Goal: Find specific page/section: Find specific page/section

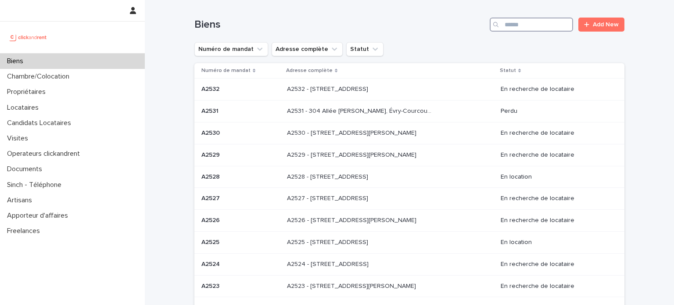
click at [507, 22] on input "Search" at bounding box center [531, 25] width 83 height 14
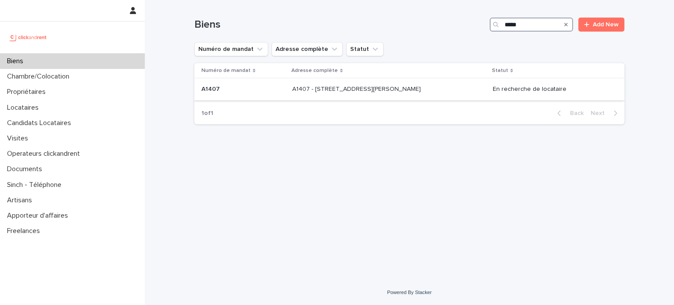
type input "*****"
click at [419, 83] on div "A1407 - [STREET_ADDRESS][PERSON_NAME] 94350 A1407 - [STREET_ADDRESS][PERSON_NAM…" at bounding box center [389, 89] width 194 height 14
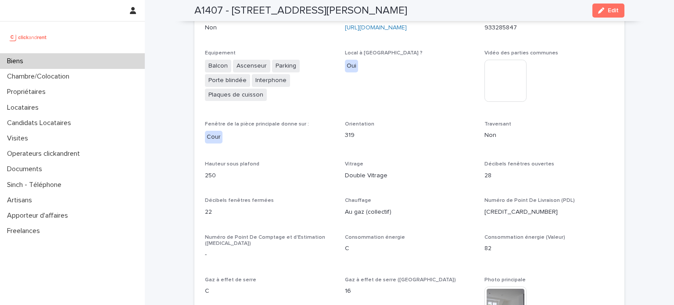
scroll to position [2134, 0]
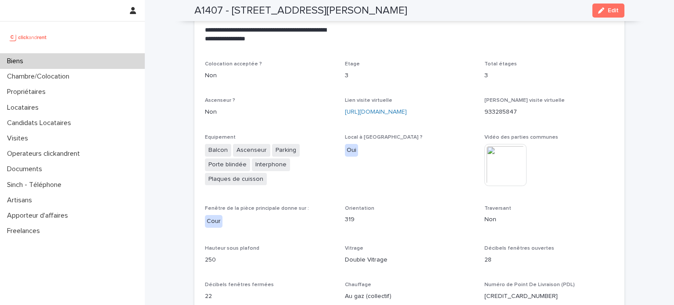
click at [103, 56] on div "Biens" at bounding box center [72, 61] width 145 height 15
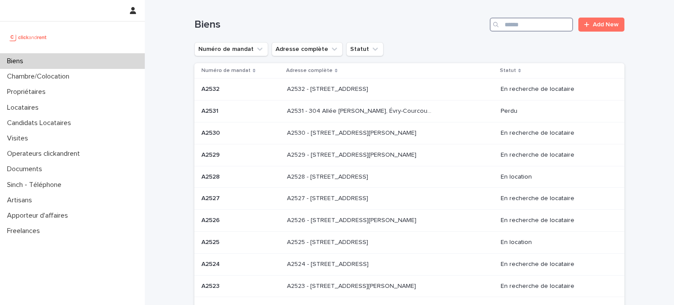
click at [548, 25] on input "Search" at bounding box center [531, 25] width 83 height 14
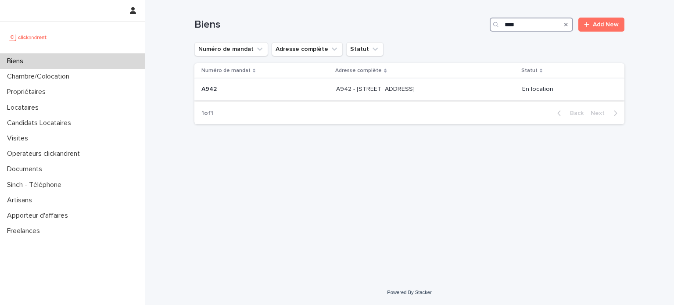
type input "****"
click at [416, 87] on p "A942 - [STREET_ADDRESS]" at bounding box center [376, 88] width 80 height 9
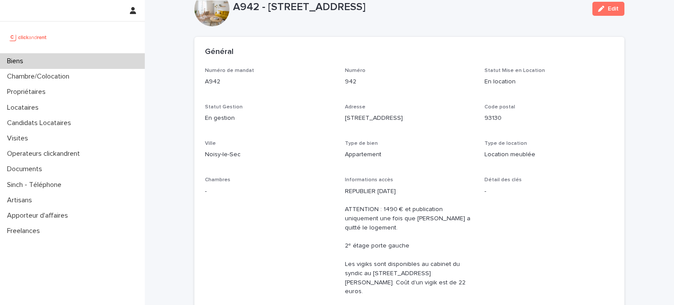
scroll to position [26, 0]
click at [71, 58] on div "Biens" at bounding box center [72, 61] width 145 height 15
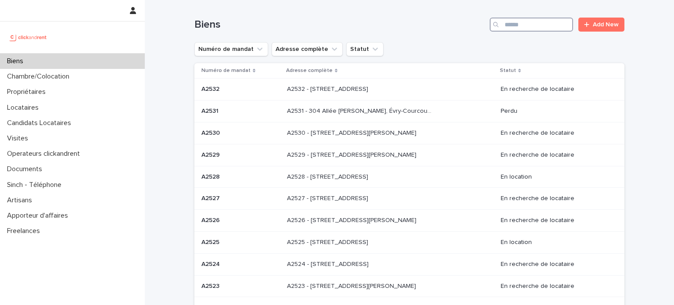
click at [525, 20] on input "Search" at bounding box center [531, 25] width 83 height 14
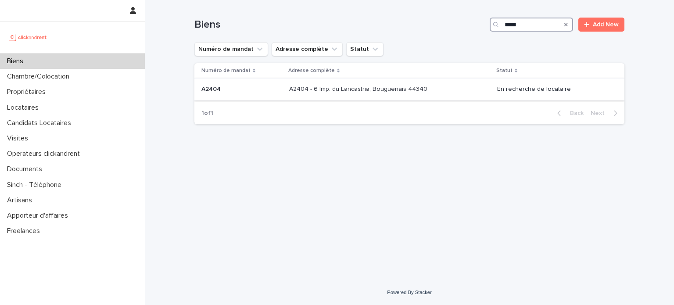
type input "*****"
click at [435, 85] on div "A2404 - 6 Imp. du Lancastria, Bouguenais 44340 A2404 - 6 Imp. du Lancastria, Bo…" at bounding box center [389, 89] width 201 height 14
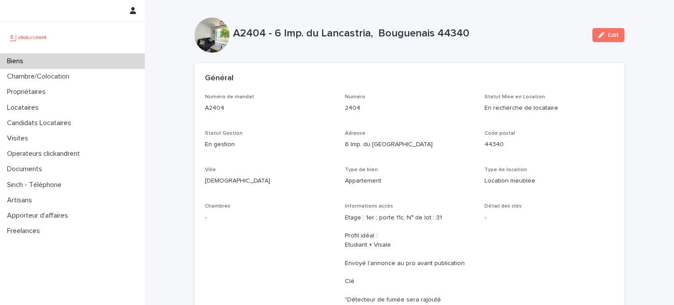
click at [89, 59] on div "Biens" at bounding box center [72, 61] width 145 height 15
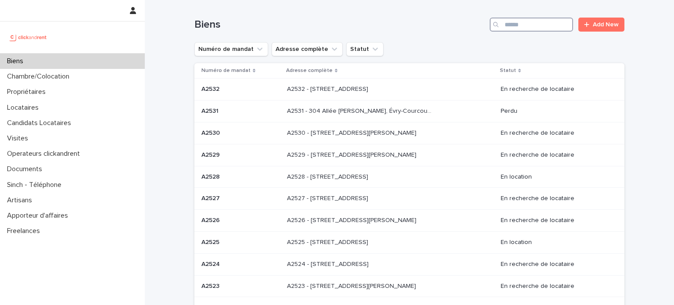
click at [527, 23] on input "Search" at bounding box center [531, 25] width 83 height 14
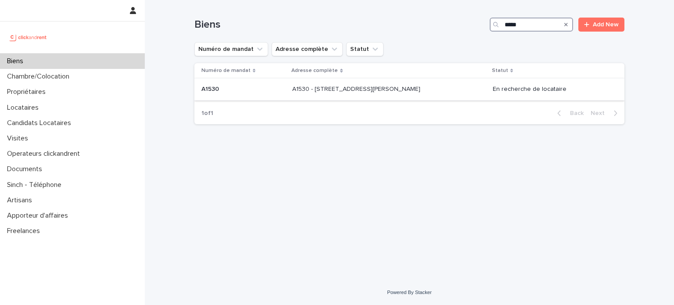
type input "*****"
click at [436, 93] on div "A1530 - [STREET_ADDRESS][PERSON_NAME] A1530 - [STREET_ADDRESS][PERSON_NAME]" at bounding box center [388, 89] width 193 height 14
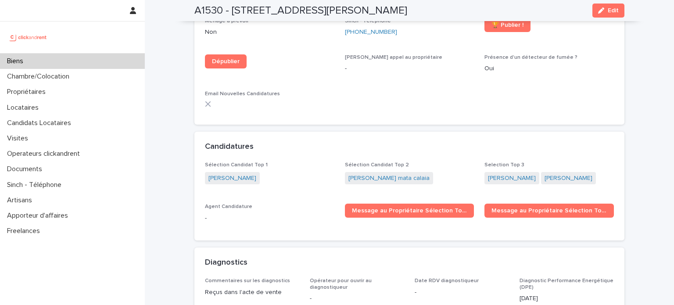
scroll to position [2640, 0]
click at [384, 173] on link "[PERSON_NAME] mata calaia" at bounding box center [388, 177] width 81 height 9
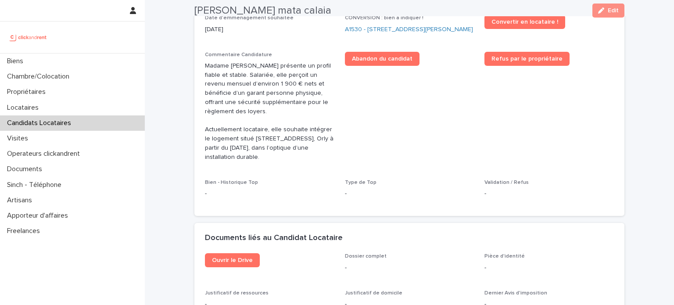
scroll to position [338, 0]
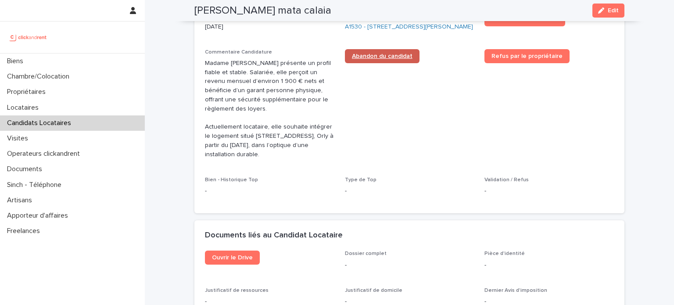
click at [392, 59] on span "Abandon du candidat" at bounding box center [382, 56] width 61 height 6
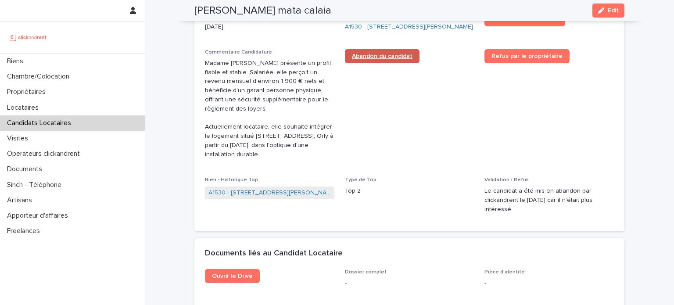
scroll to position [347, 0]
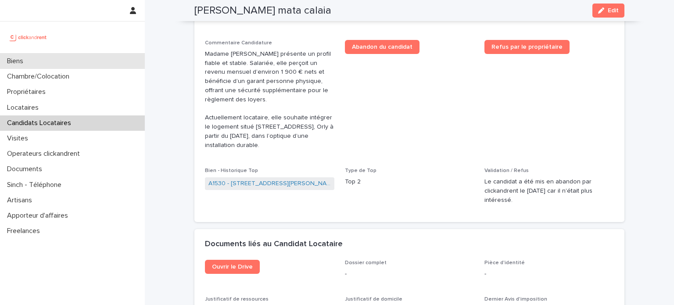
click at [74, 57] on div "Biens" at bounding box center [72, 61] width 145 height 15
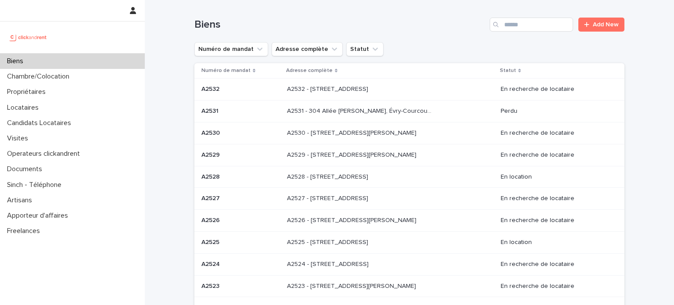
click at [525, 17] on div "Biens Add New" at bounding box center [409, 21] width 430 height 42
click at [528, 22] on input "Search" at bounding box center [531, 25] width 83 height 14
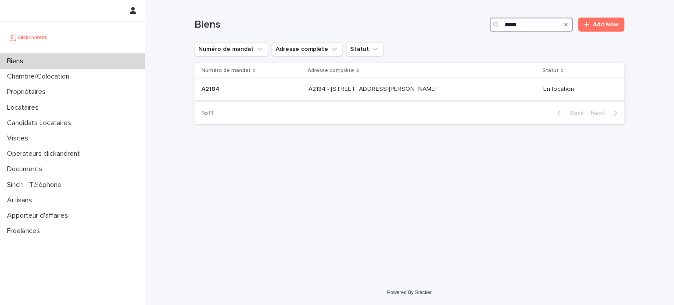
type input "*****"
click at [426, 92] on p "A2184 - [STREET_ADDRESS][PERSON_NAME]" at bounding box center [373, 88] width 130 height 9
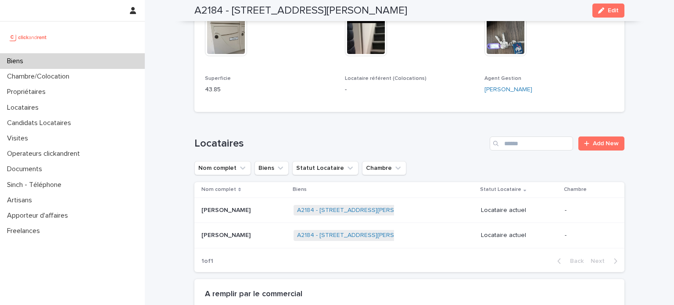
scroll to position [253, 0]
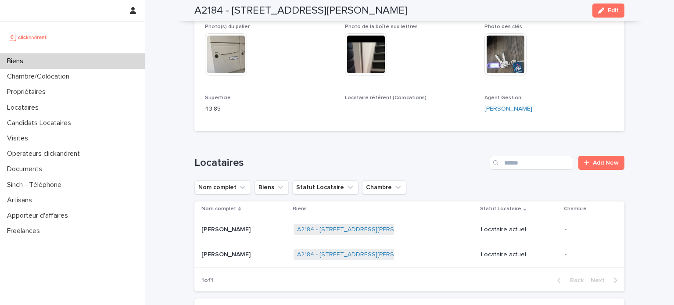
click at [85, 60] on div "Biens" at bounding box center [72, 61] width 145 height 15
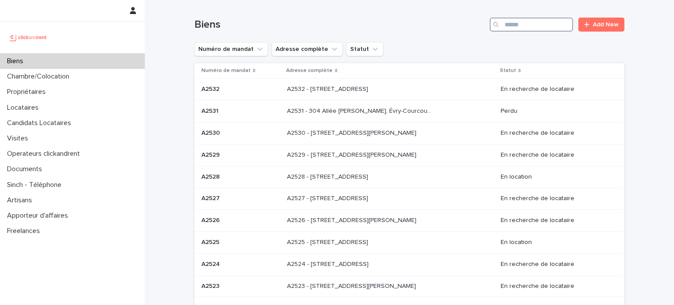
click at [524, 31] on input "Search" at bounding box center [531, 25] width 83 height 14
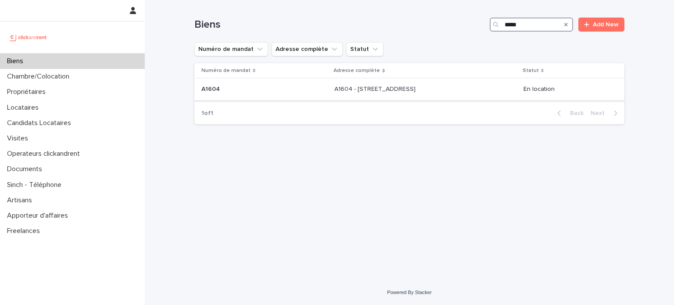
type input "*****"
click at [285, 87] on p at bounding box center [264, 89] width 126 height 7
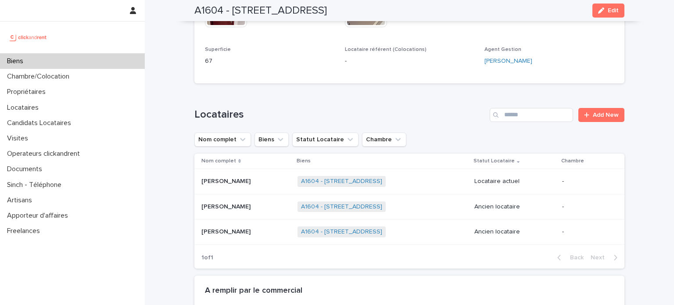
scroll to position [328, 0]
click at [98, 61] on div "Biens" at bounding box center [72, 61] width 145 height 15
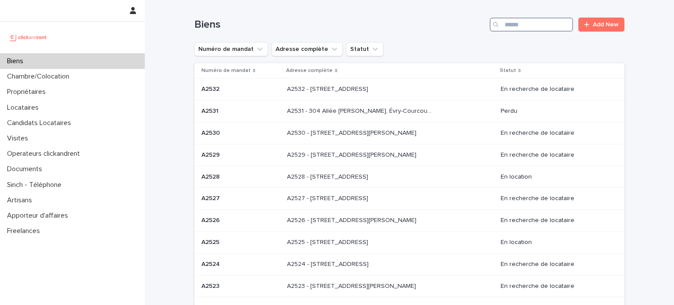
click at [536, 30] on input "Search" at bounding box center [531, 25] width 83 height 14
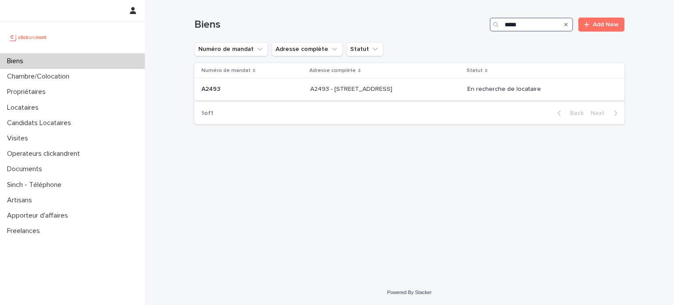
type input "*****"
click at [428, 94] on div "A2493 - [STREET_ADDRESS] - [STREET_ADDRESS]" at bounding box center [385, 89] width 150 height 14
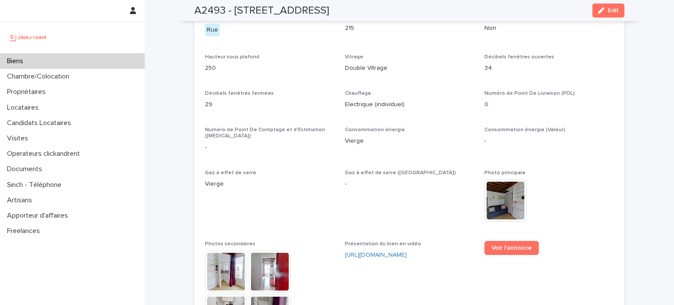
scroll to position [2195, 0]
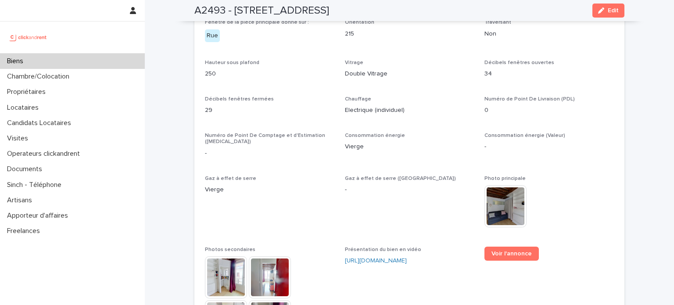
click at [59, 62] on div "Biens" at bounding box center [72, 61] width 145 height 15
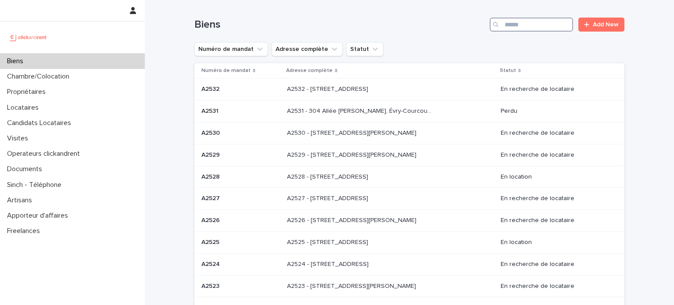
click at [525, 30] on input "Search" at bounding box center [531, 25] width 83 height 14
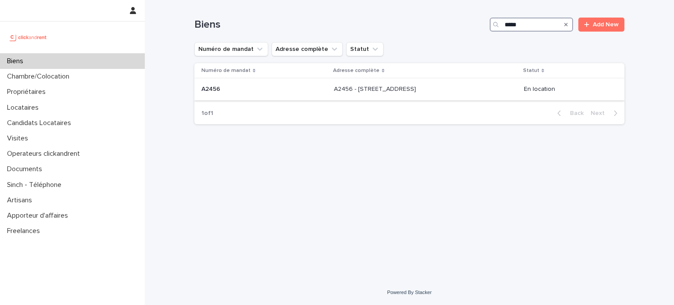
type input "*****"
click at [418, 89] on p "A2456 - [STREET_ADDRESS]" at bounding box center [376, 88] width 84 height 9
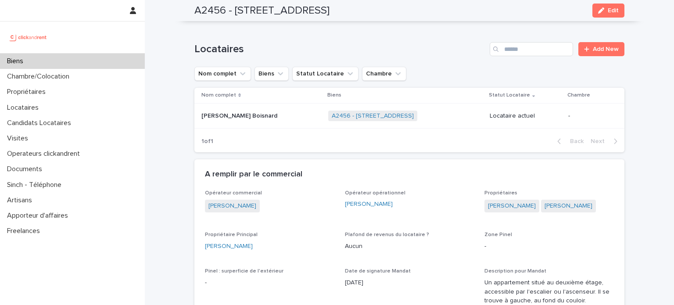
scroll to position [495, 0]
click at [76, 61] on div "Biens" at bounding box center [72, 61] width 145 height 15
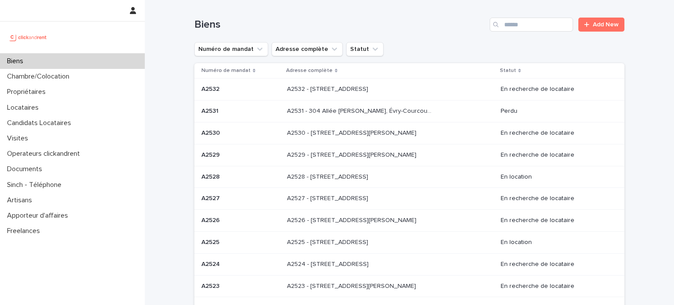
click at [530, 15] on div "Biens Add New" at bounding box center [409, 21] width 430 height 42
click at [543, 27] on input "Search" at bounding box center [531, 25] width 83 height 14
type input "*"
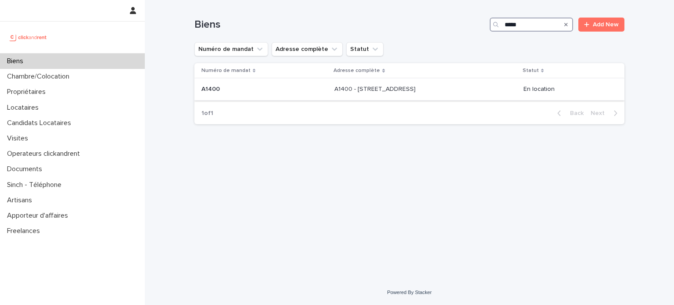
type input "*****"
click at [453, 97] on td "A1400 - [STREET_ADDRESS] A1400 - [STREET_ADDRESS]" at bounding box center [425, 90] width 189 height 22
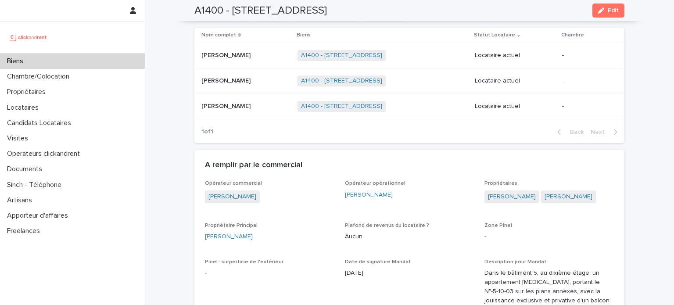
scroll to position [412, 0]
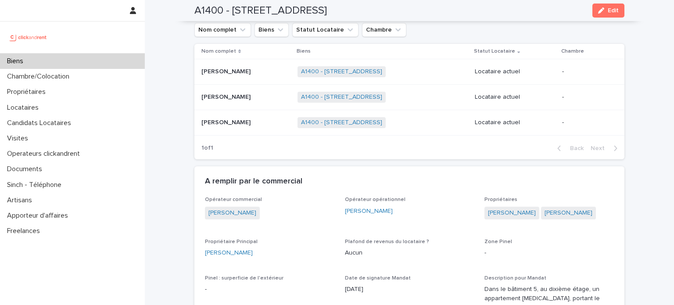
click at [65, 57] on div "Biens" at bounding box center [72, 61] width 145 height 15
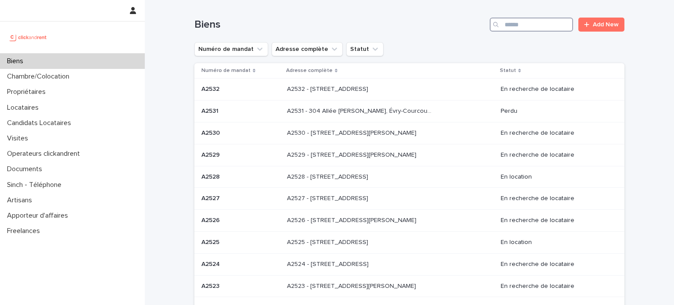
click at [522, 28] on input "Search" at bounding box center [531, 25] width 83 height 14
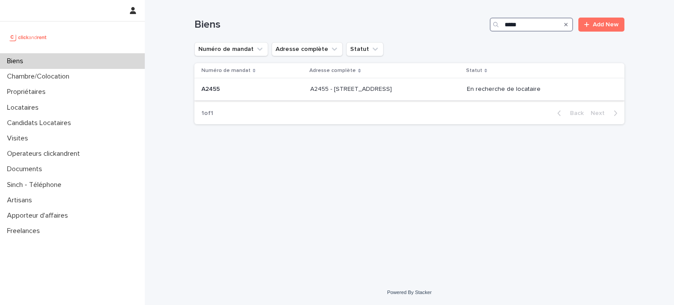
type input "*****"
click at [405, 91] on p at bounding box center [383, 89] width 146 height 7
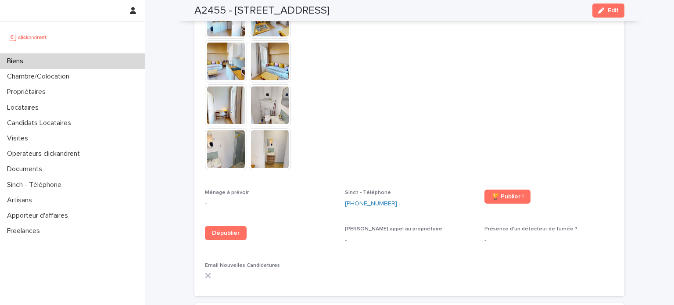
scroll to position [2410, 0]
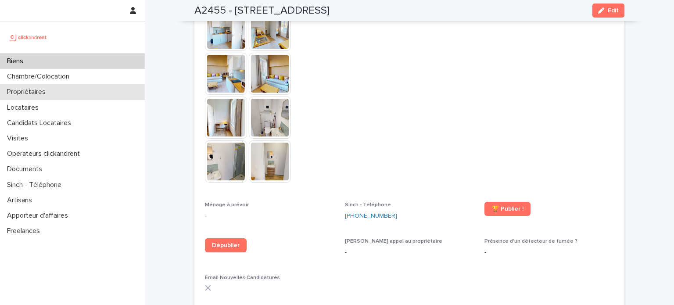
click at [55, 90] on div "Propriétaires" at bounding box center [72, 91] width 145 height 15
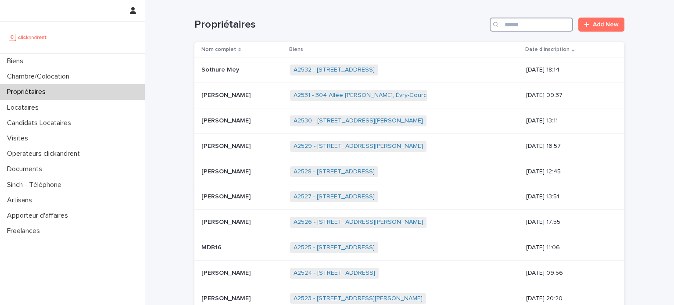
click at [502, 30] on input "Search" at bounding box center [531, 25] width 83 height 14
paste input "**********"
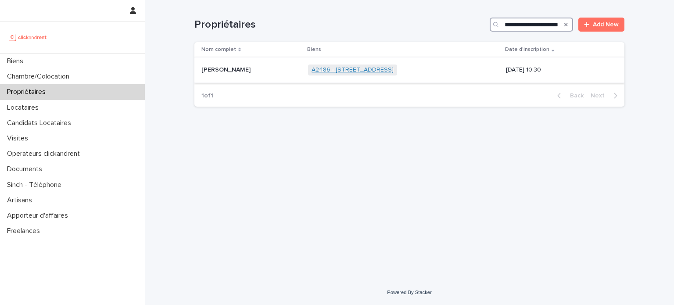
type input "**********"
click at [394, 69] on link "A2486 - [STREET_ADDRESS]" at bounding box center [353, 69] width 82 height 7
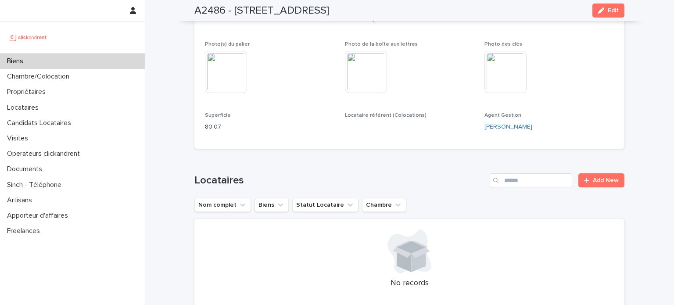
scroll to position [428, 0]
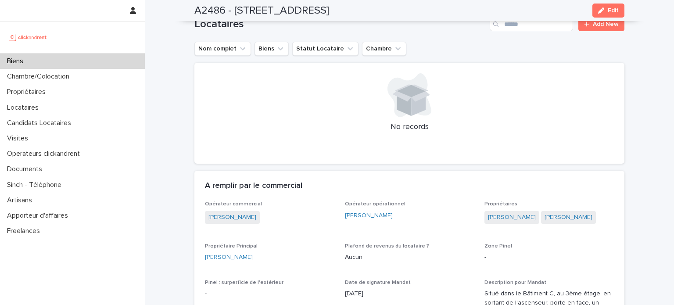
click at [82, 65] on div "Biens" at bounding box center [72, 61] width 145 height 15
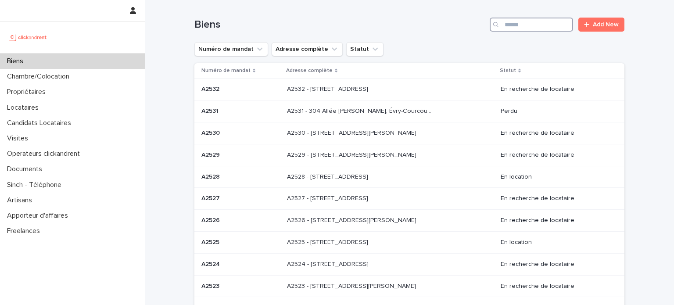
click at [531, 26] on input "Search" at bounding box center [531, 25] width 83 height 14
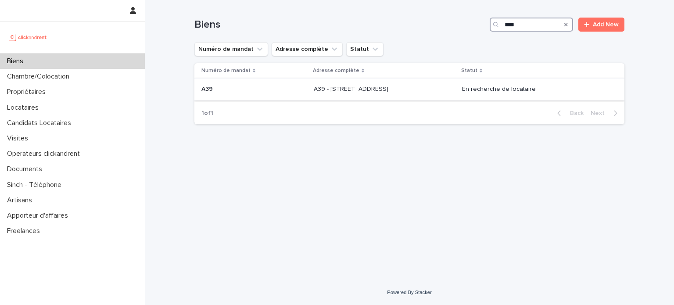
type input "***"
click at [413, 90] on p at bounding box center [384, 89] width 141 height 7
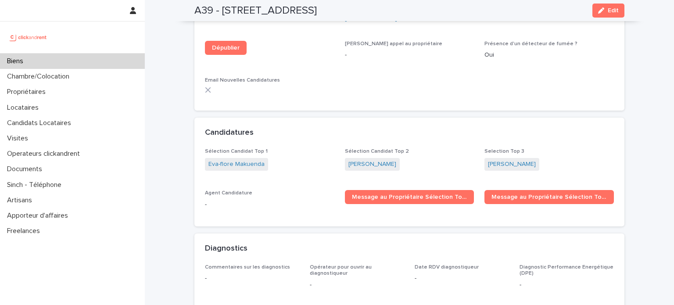
scroll to position [2690, 0]
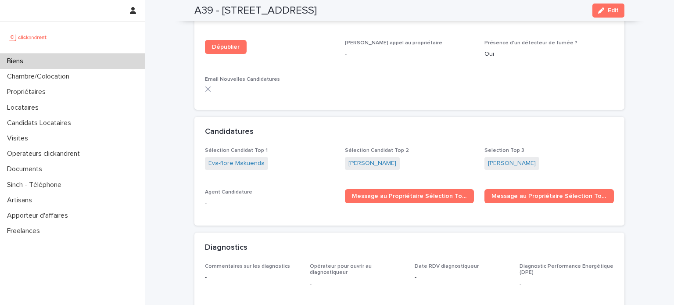
click at [93, 60] on div "Biens" at bounding box center [72, 61] width 145 height 15
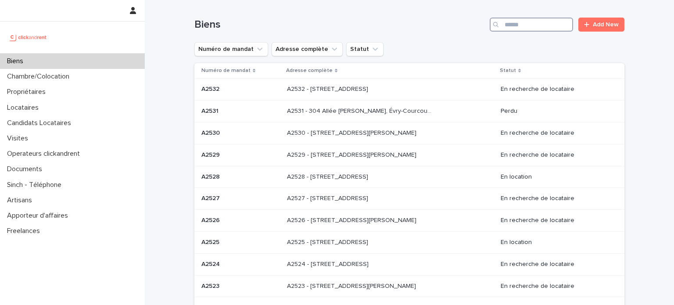
click at [545, 22] on input "Search" at bounding box center [531, 25] width 83 height 14
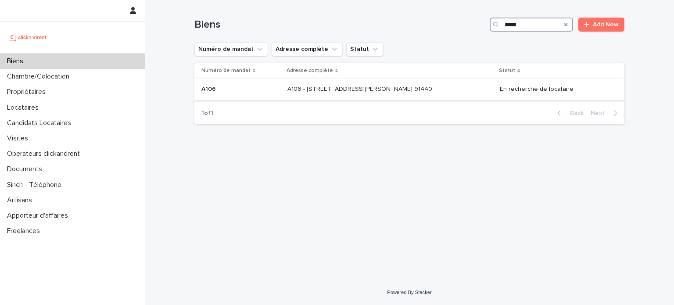
type input "****"
click at [453, 86] on div "A106 - [STREET_ADDRESS][PERSON_NAME] 91440 A106 - [STREET_ADDRESS][PERSON_NAME]…" at bounding box center [390, 89] width 206 height 14
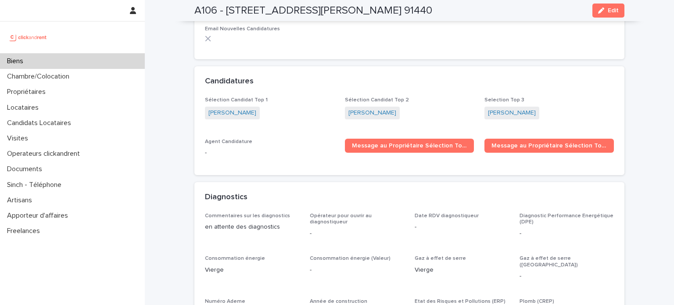
scroll to position [2414, 0]
